Goal: Find specific page/section: Find specific page/section

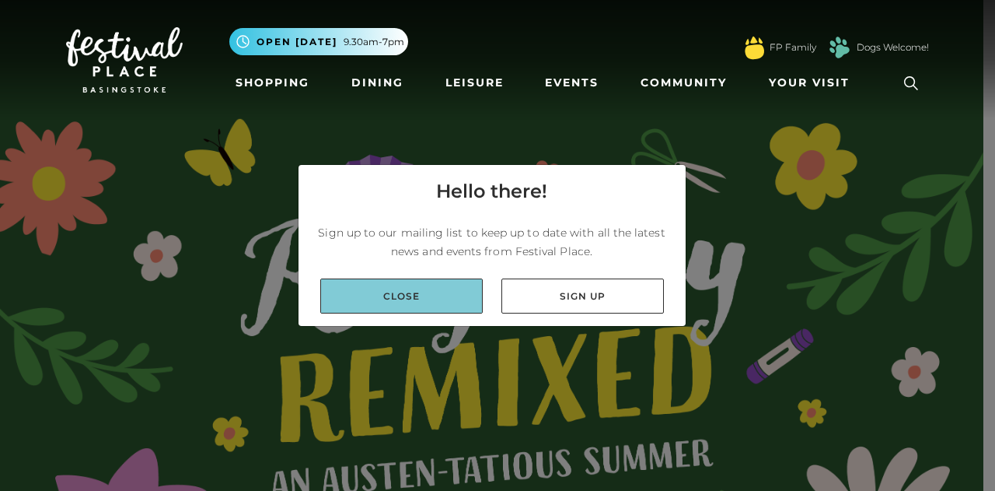
click at [422, 293] on link "Close" at bounding box center [401, 295] width 163 height 35
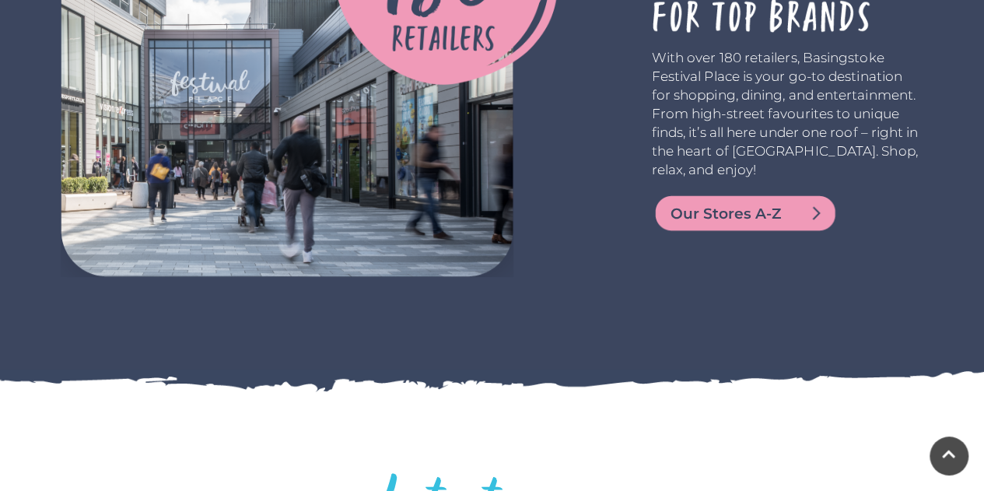
scroll to position [3111, 0]
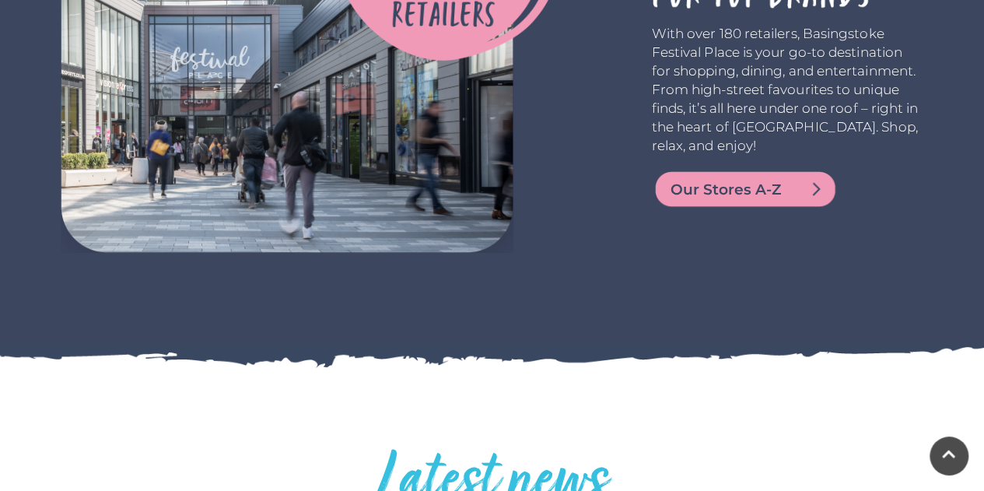
click at [704, 187] on span "Our Stores A-Z" at bounding box center [763, 190] width 187 height 22
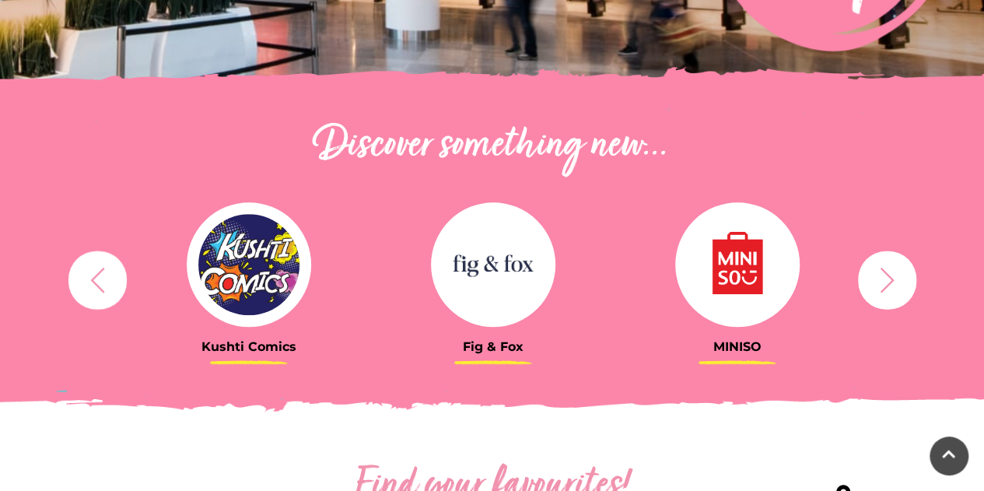
scroll to position [544, 0]
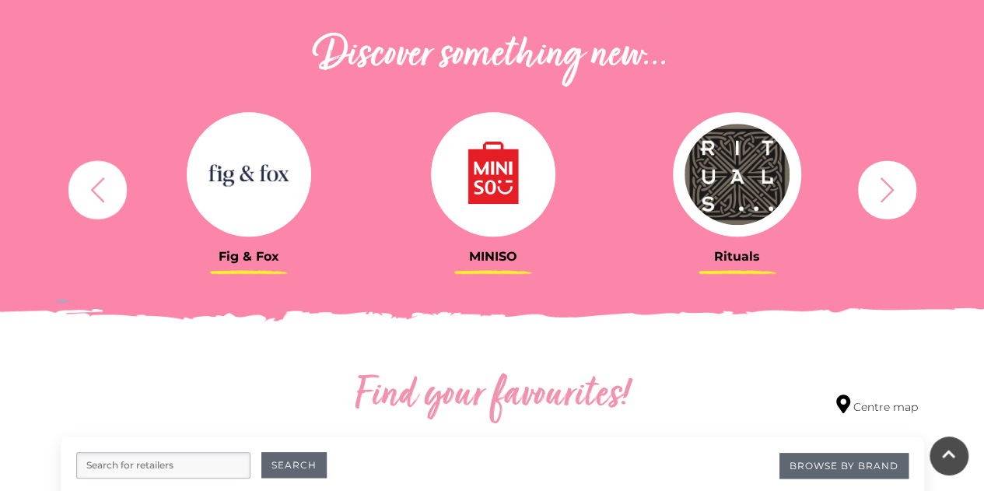
click at [95, 194] on icon "button" at bounding box center [96, 189] width 13 height 25
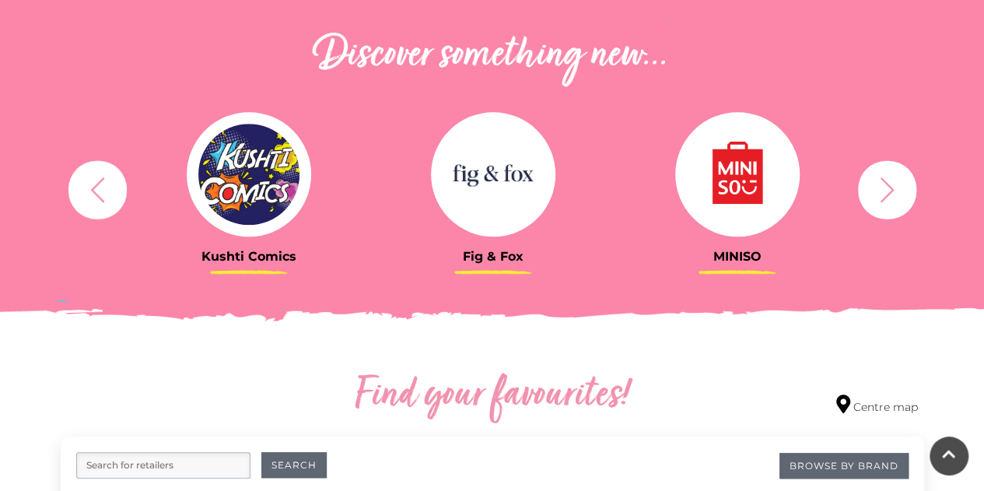
click at [95, 194] on icon "button" at bounding box center [96, 189] width 13 height 25
click at [100, 187] on icon "button" at bounding box center [97, 189] width 29 height 29
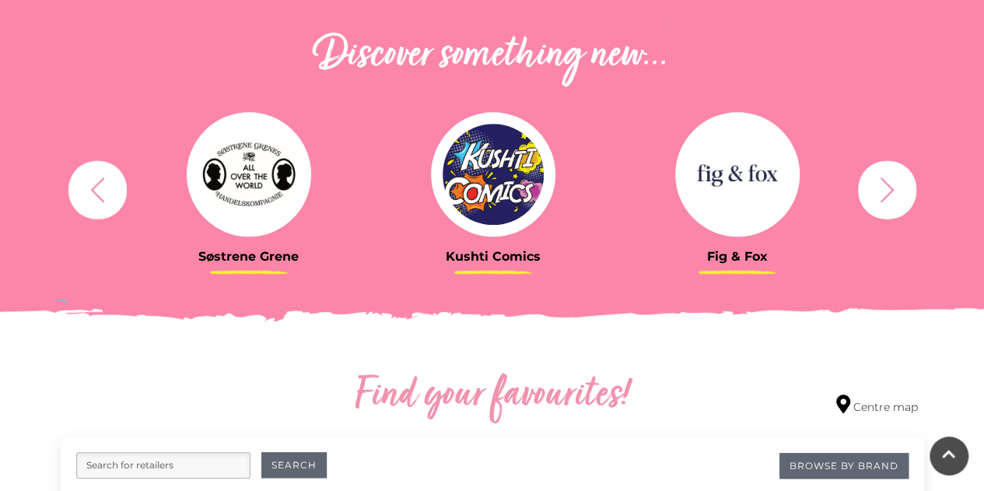
click at [100, 187] on icon "button" at bounding box center [97, 189] width 29 height 29
click at [100, 186] on icon "button" at bounding box center [97, 189] width 29 height 29
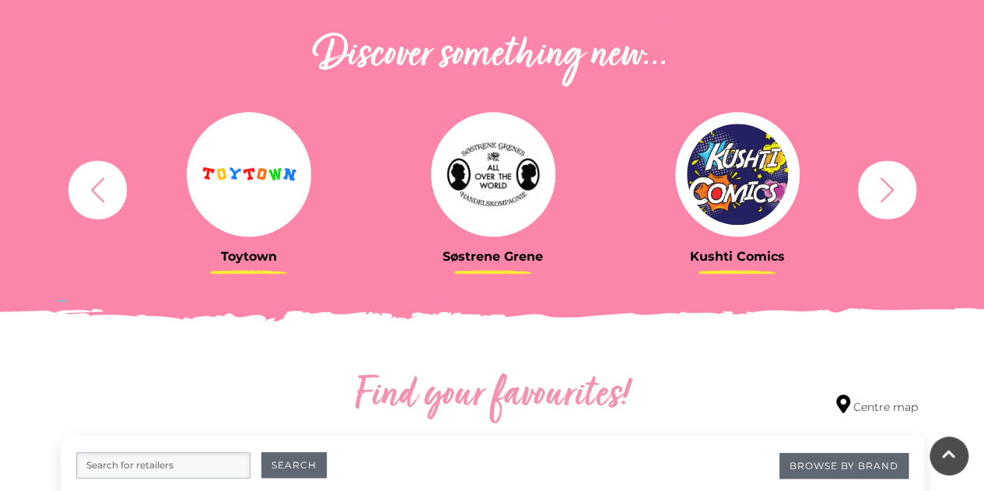
click at [97, 187] on icon "button" at bounding box center [97, 189] width 29 height 29
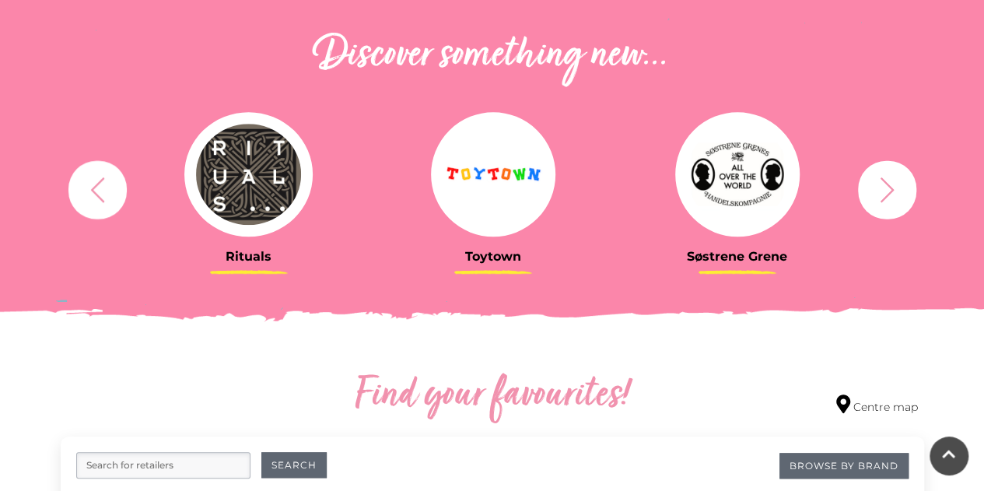
click at [97, 187] on icon "button" at bounding box center [97, 189] width 29 height 29
click at [105, 182] on icon "button" at bounding box center [97, 189] width 29 height 29
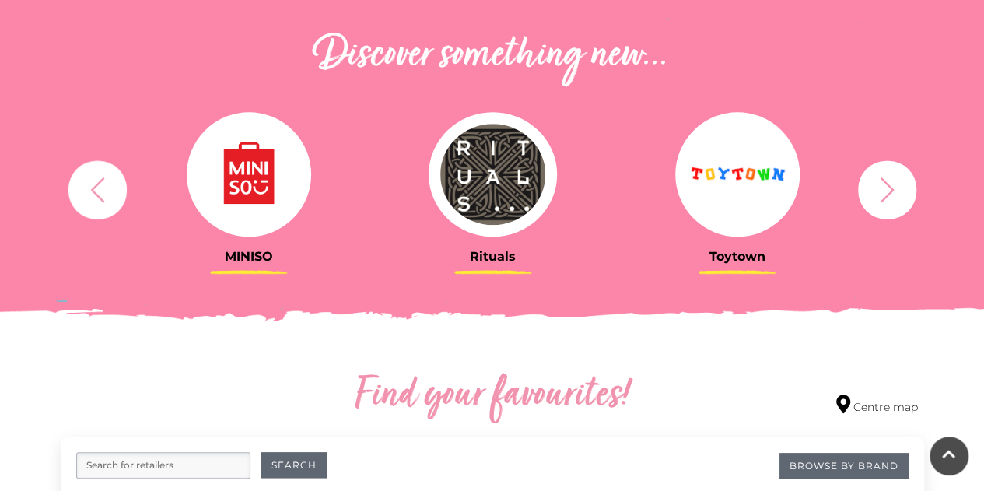
click at [107, 179] on icon "button" at bounding box center [97, 189] width 29 height 29
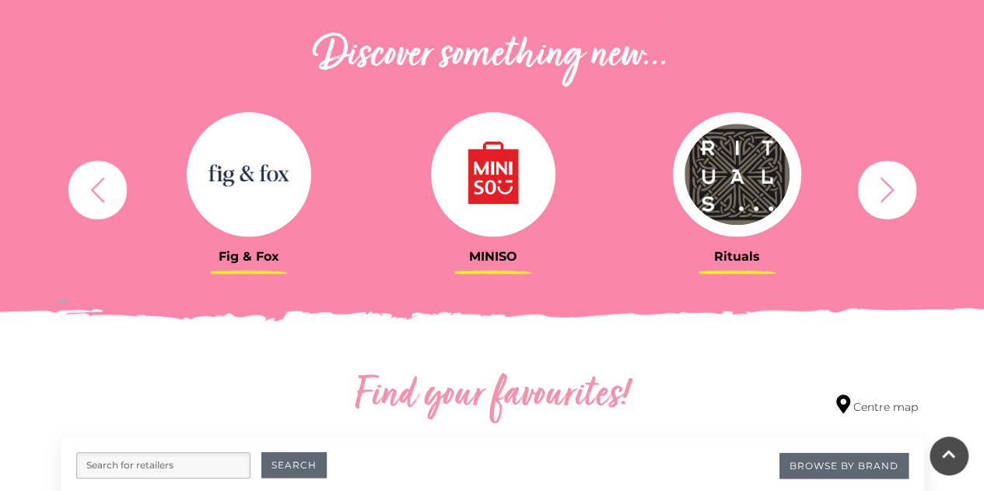
click at [107, 179] on icon "button" at bounding box center [97, 189] width 29 height 29
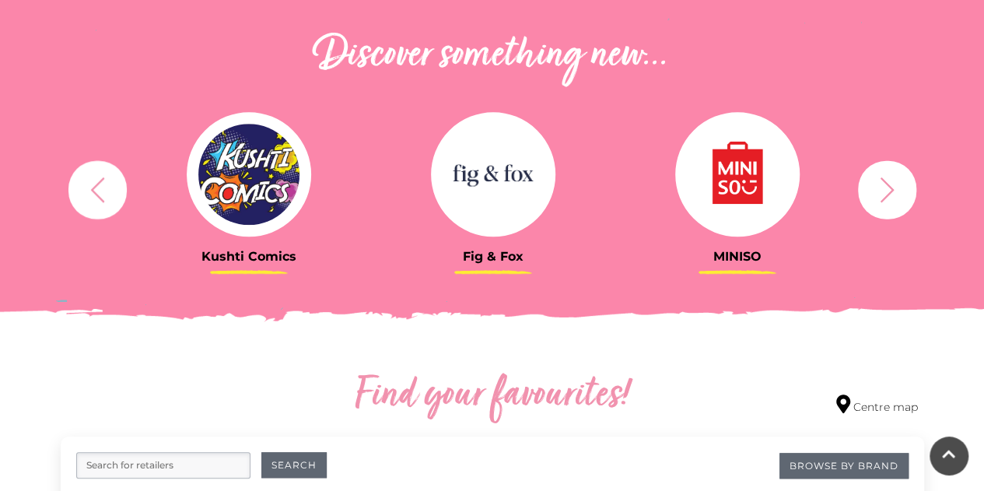
click at [103, 182] on icon "button" at bounding box center [97, 189] width 29 height 29
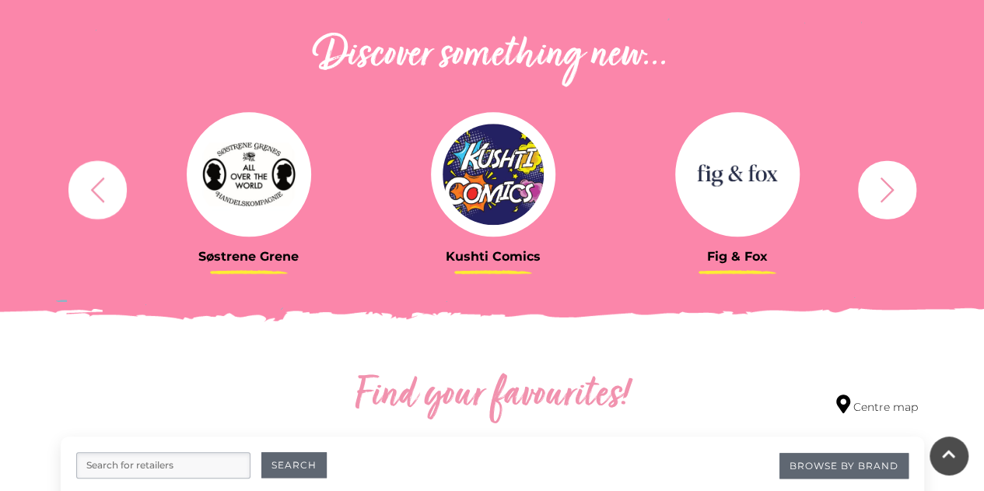
click at [103, 182] on icon "button" at bounding box center [97, 189] width 29 height 29
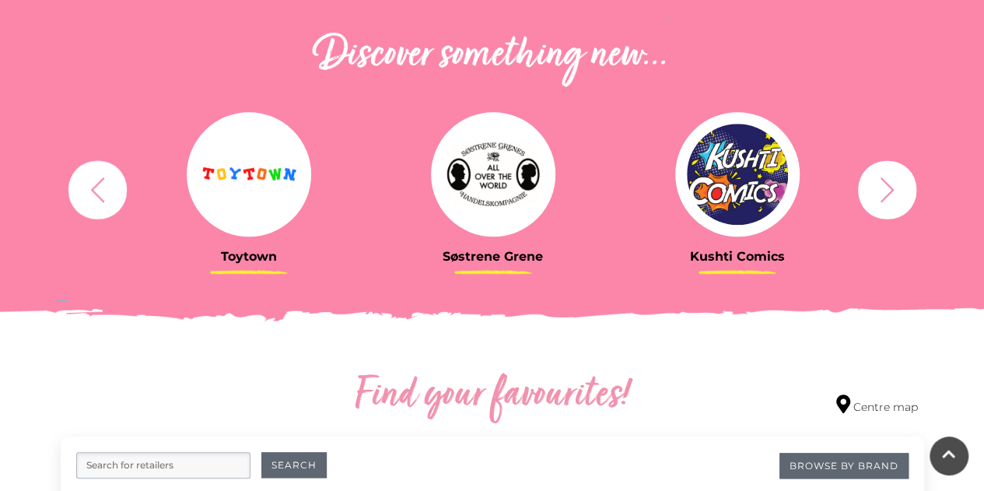
click at [103, 182] on icon "button" at bounding box center [97, 189] width 29 height 29
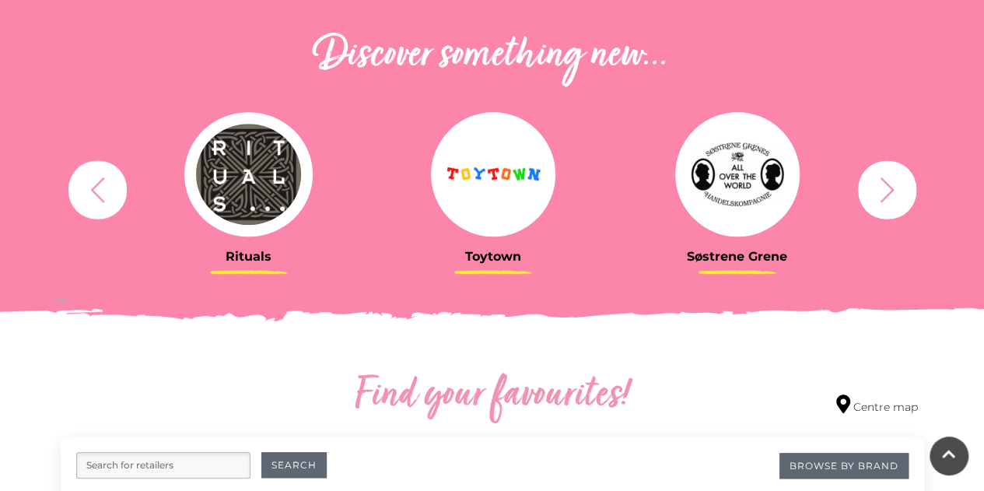
click at [103, 182] on icon "button" at bounding box center [97, 189] width 29 height 29
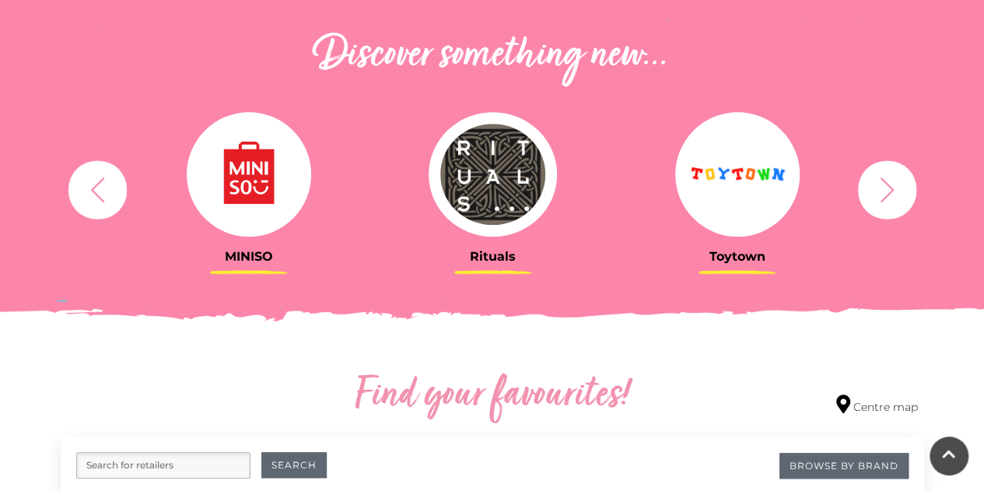
click at [103, 182] on icon "button" at bounding box center [97, 189] width 29 height 29
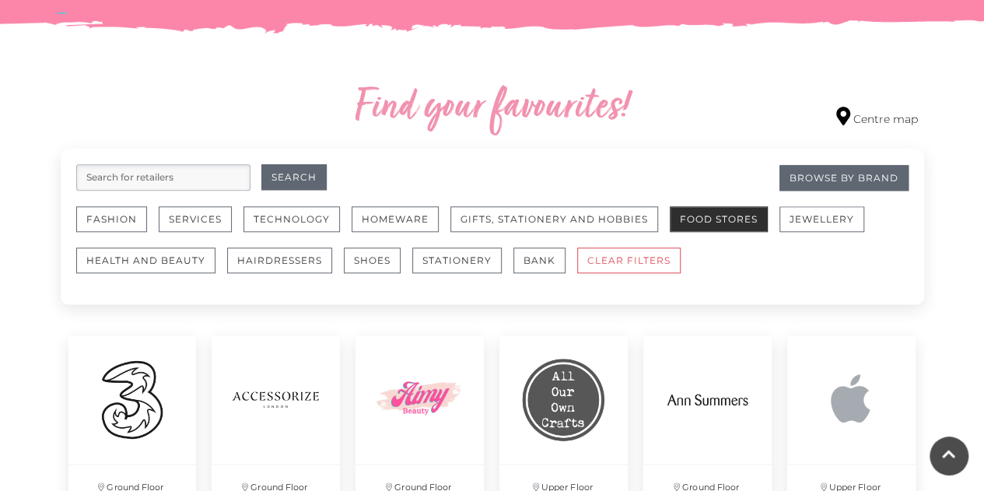
scroll to position [855, 0]
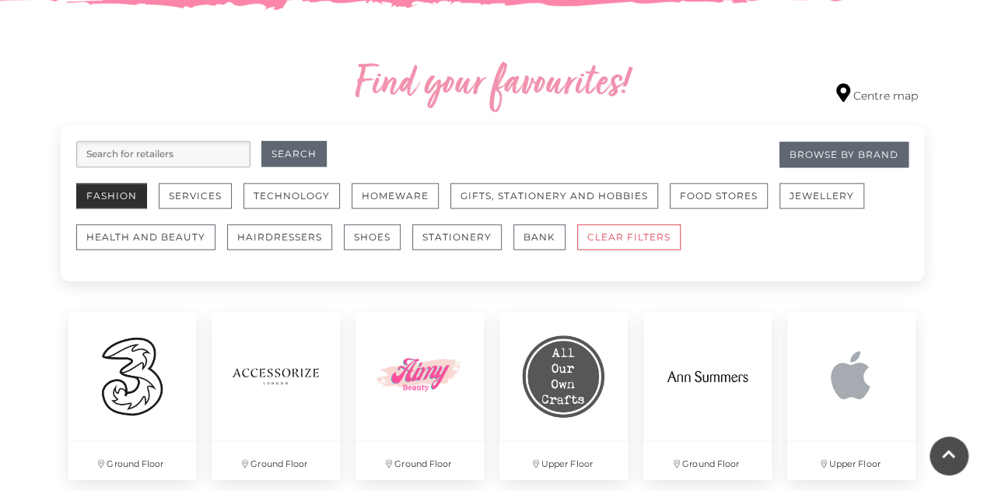
click at [110, 195] on button "Fashion" at bounding box center [111, 196] width 71 height 26
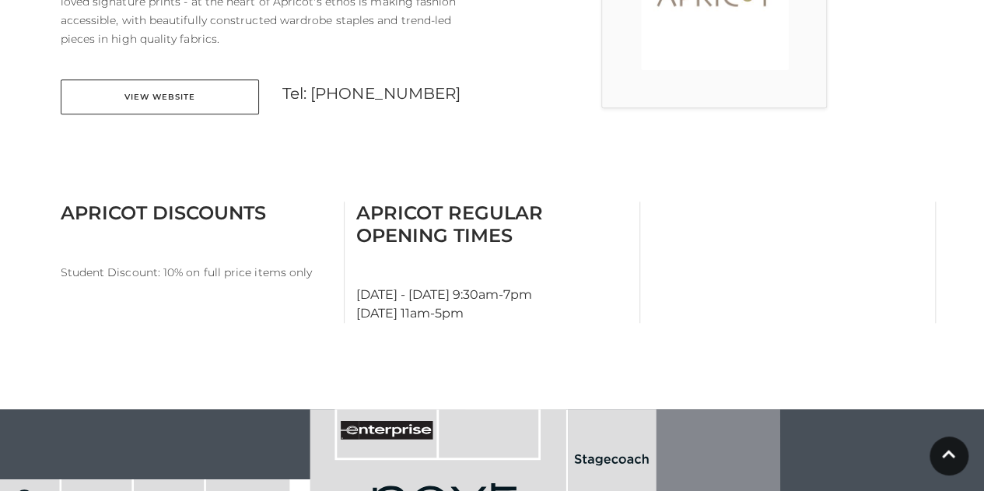
scroll to position [544, 0]
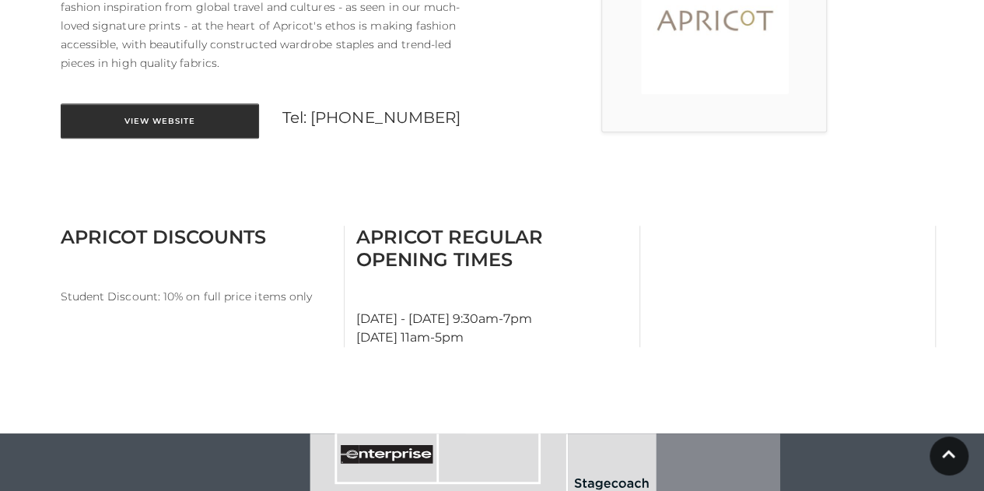
click at [144, 103] on link "View Website" at bounding box center [160, 120] width 198 height 35
